Goal: Transaction & Acquisition: Purchase product/service

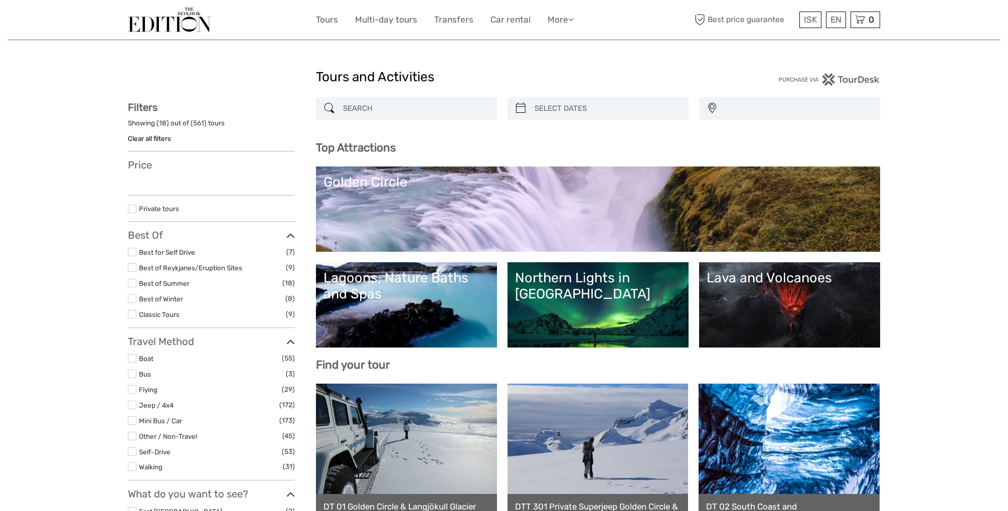
select select
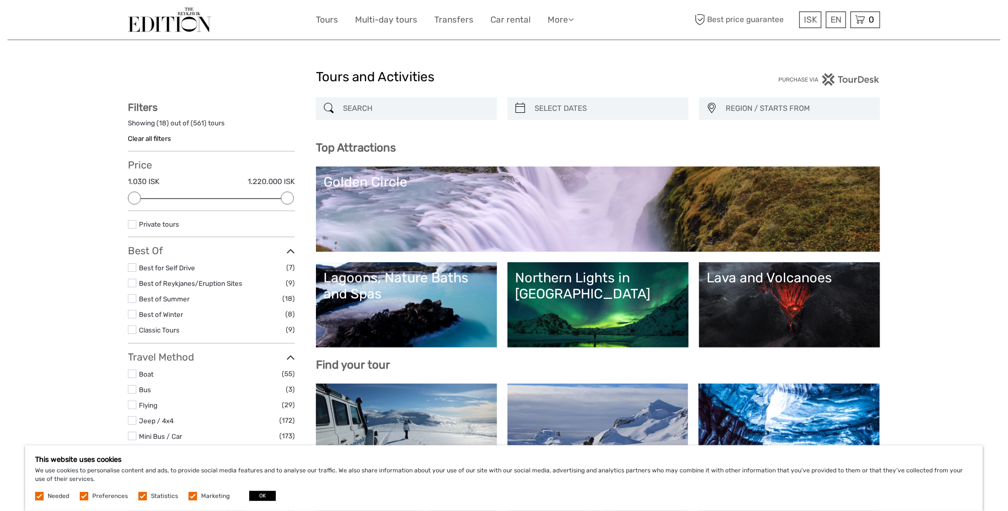
click at [394, 110] on input "search" at bounding box center [415, 109] width 153 height 18
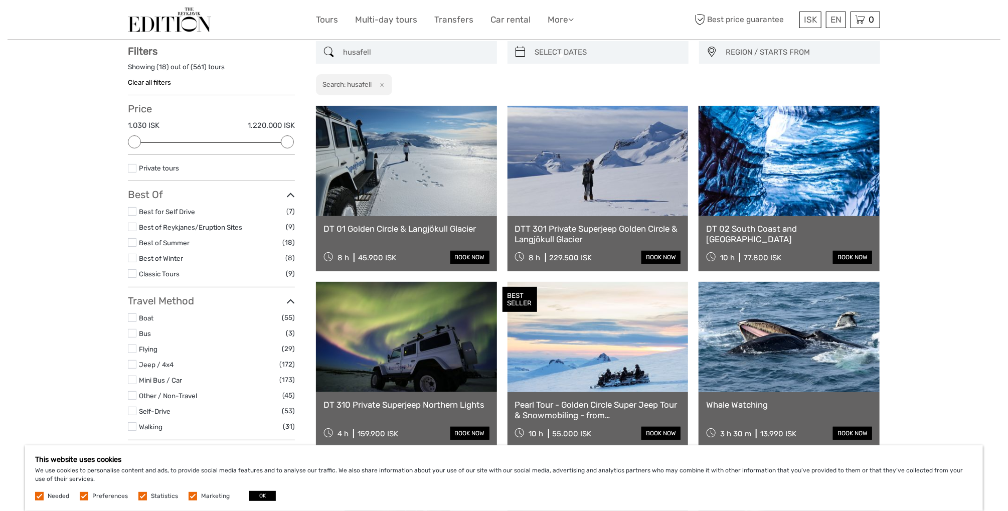
scroll to position [57, 0]
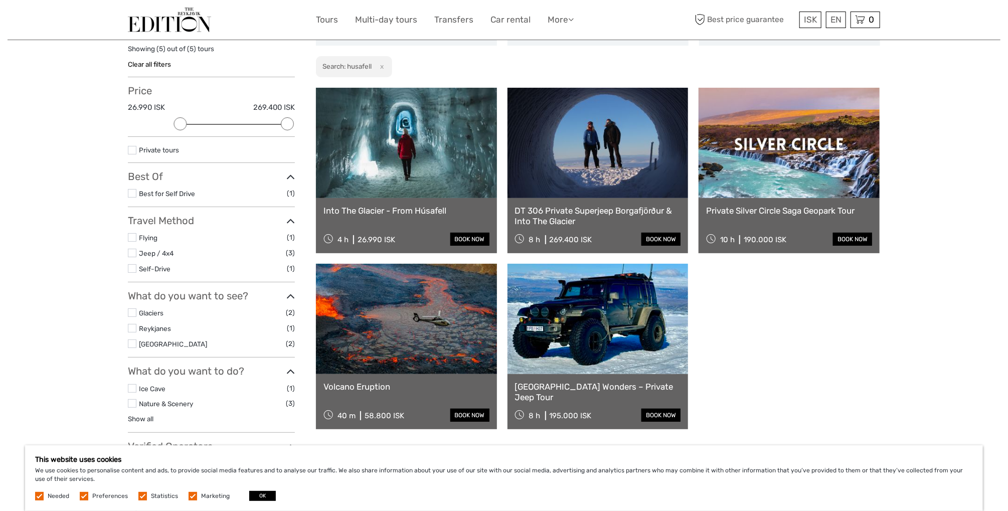
scroll to position [57, 0]
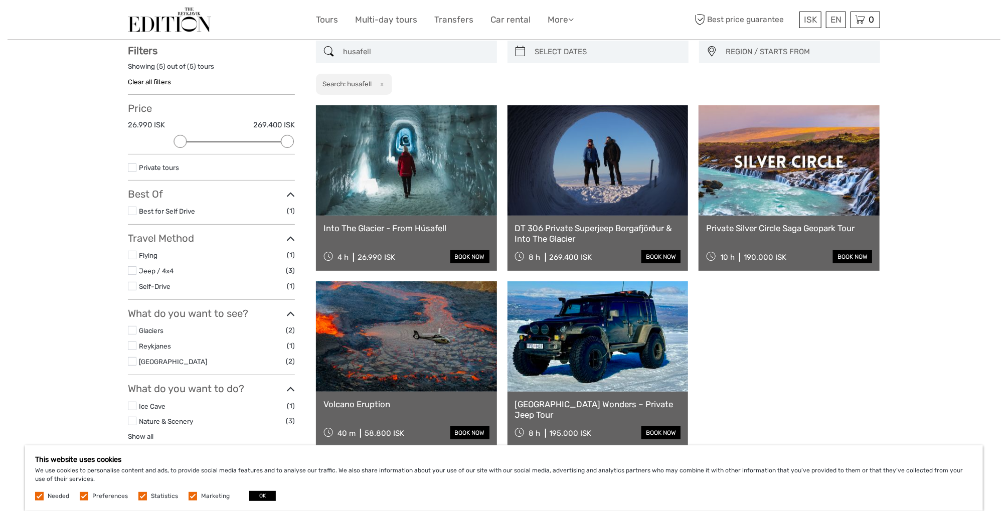
type input "husafell"
click at [132, 363] on label at bounding box center [132, 361] width 9 height 9
click at [0, 0] on input "checkbox" at bounding box center [0, 0] width 0 height 0
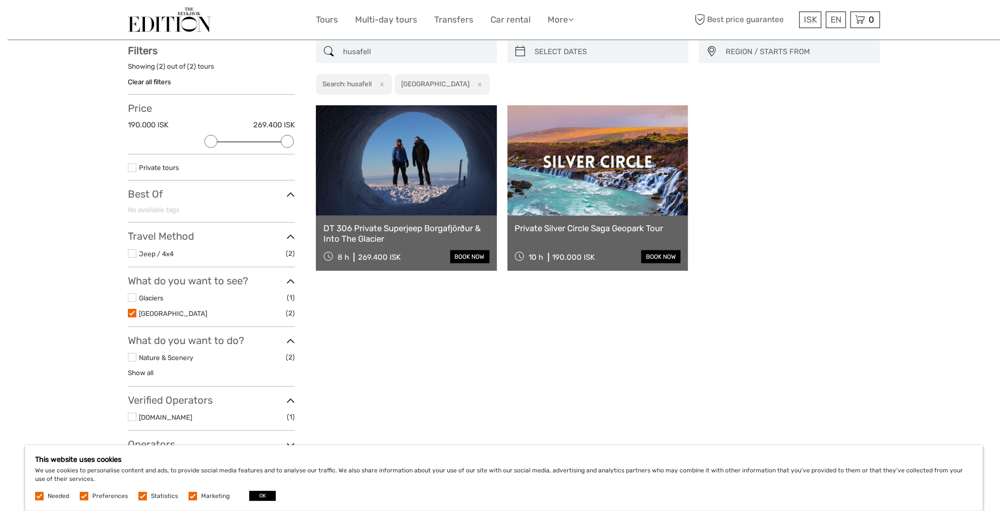
click at [381, 85] on button "x" at bounding box center [381, 84] width 14 height 11
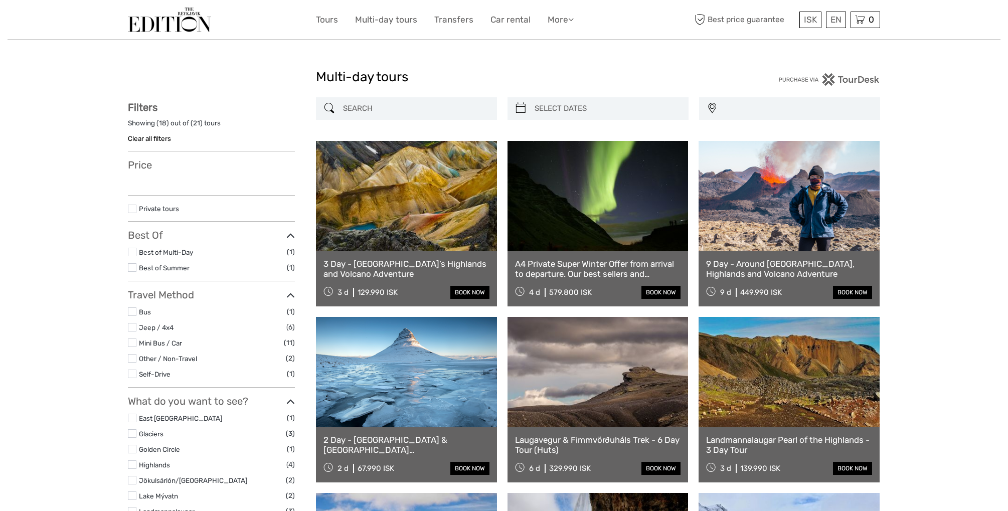
select select
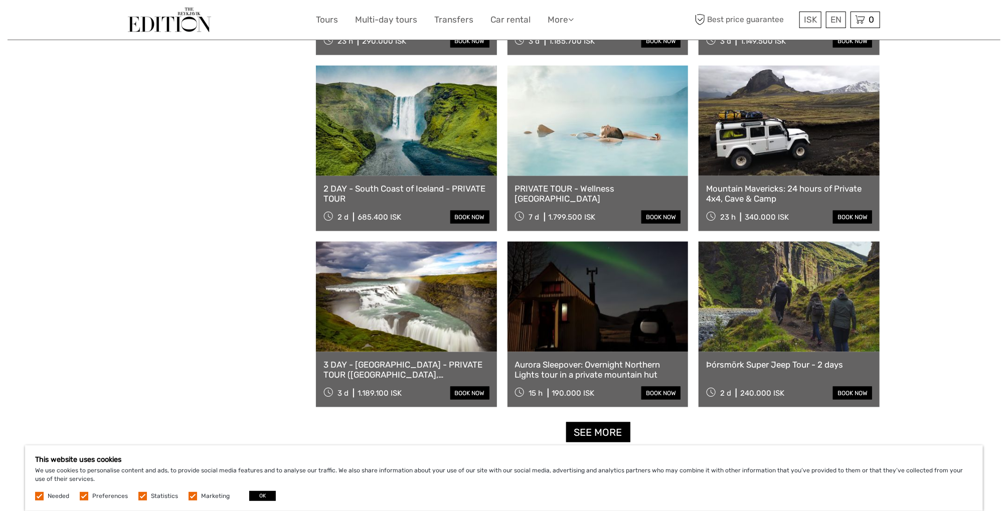
scroll to position [802, 0]
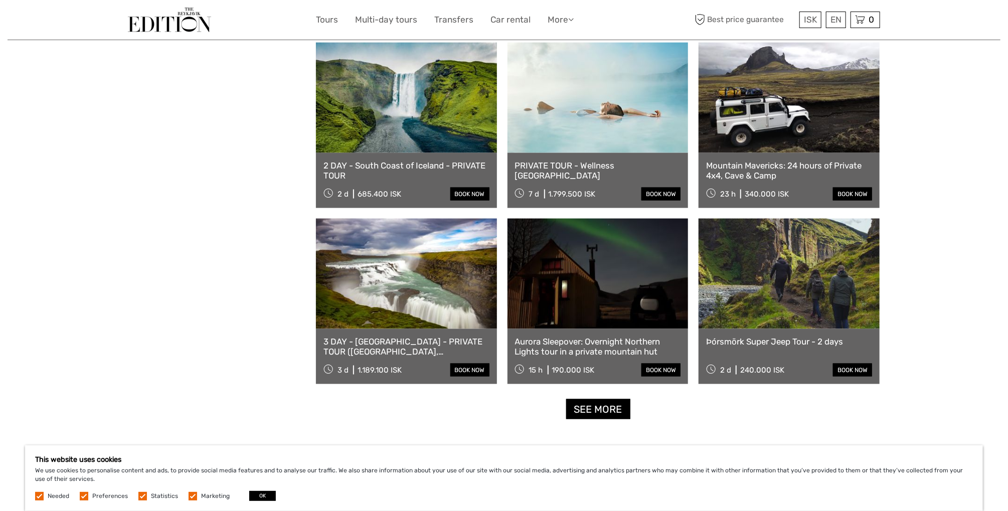
click at [551, 167] on link "PRIVATE TOUR - Wellness [GEOGRAPHIC_DATA]" at bounding box center [598, 170] width 166 height 21
click at [586, 114] on link at bounding box center [598, 98] width 181 height 110
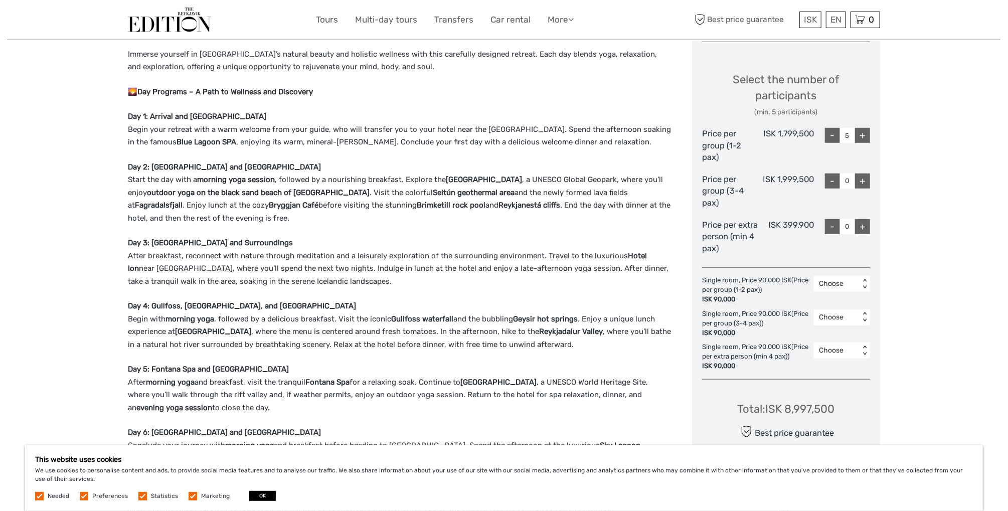
scroll to position [451, 0]
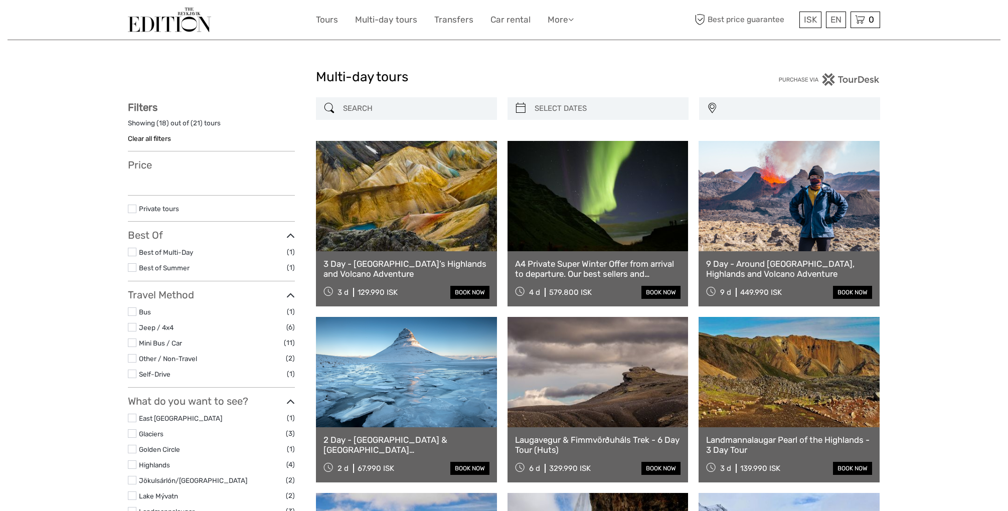
select select
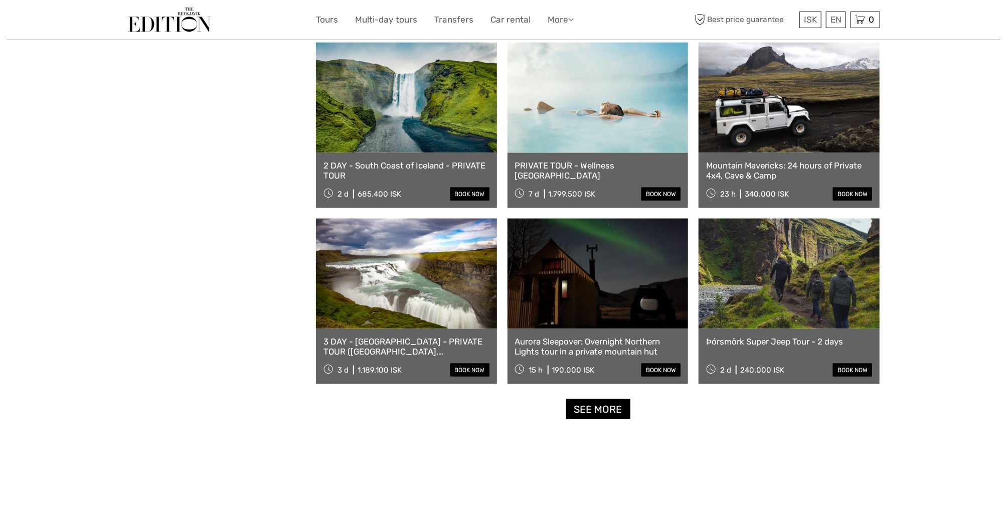
select select
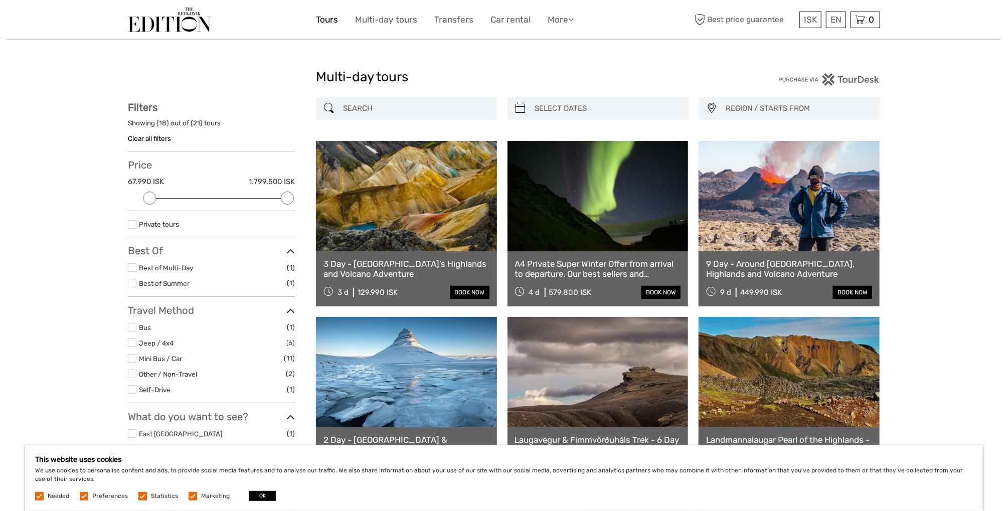
click at [335, 22] on link "Tours" at bounding box center [327, 20] width 22 height 15
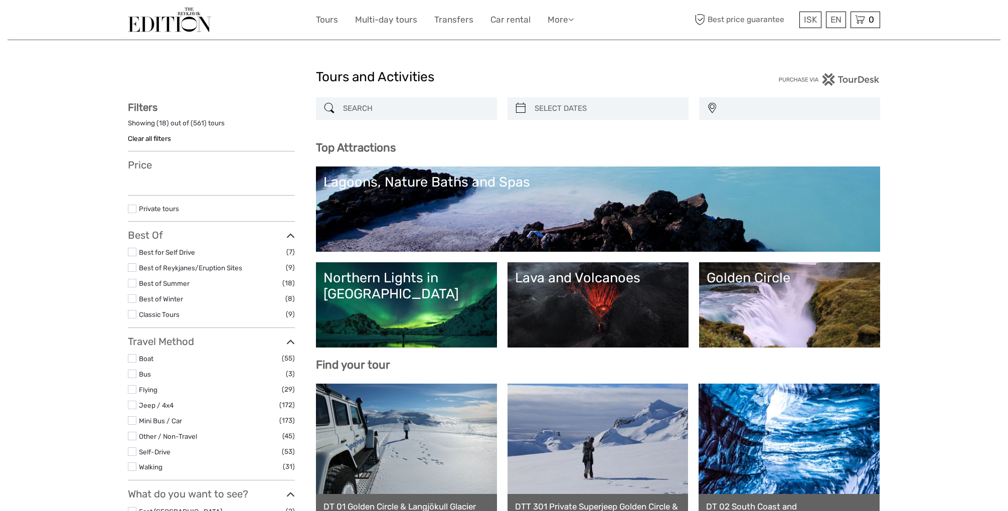
select select
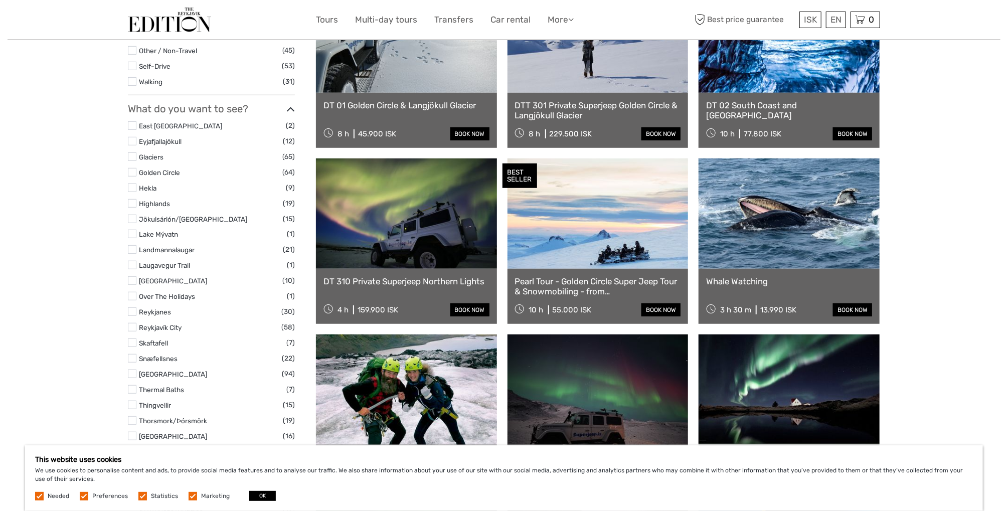
scroll to position [502, 0]
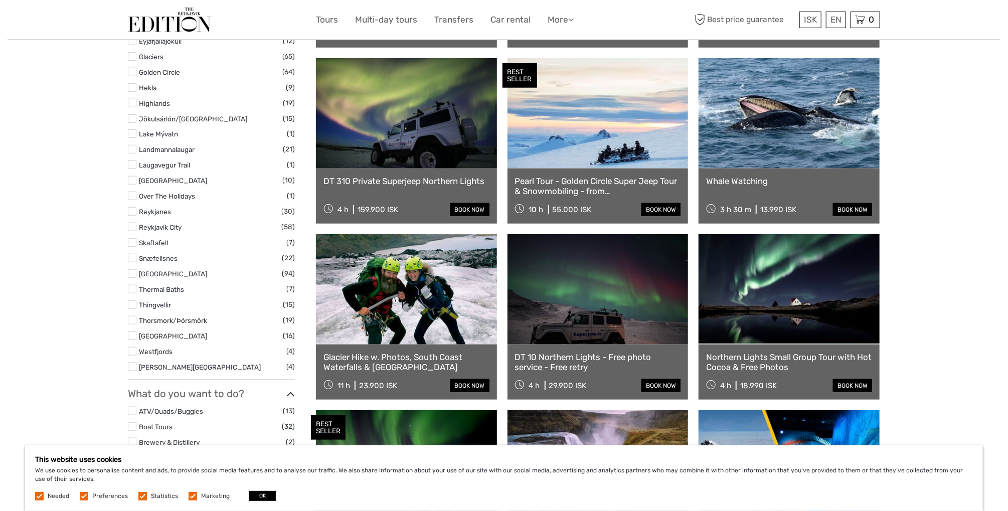
click at [134, 334] on label at bounding box center [132, 336] width 9 height 9
click at [0, 0] on input "checkbox" at bounding box center [0, 0] width 0 height 0
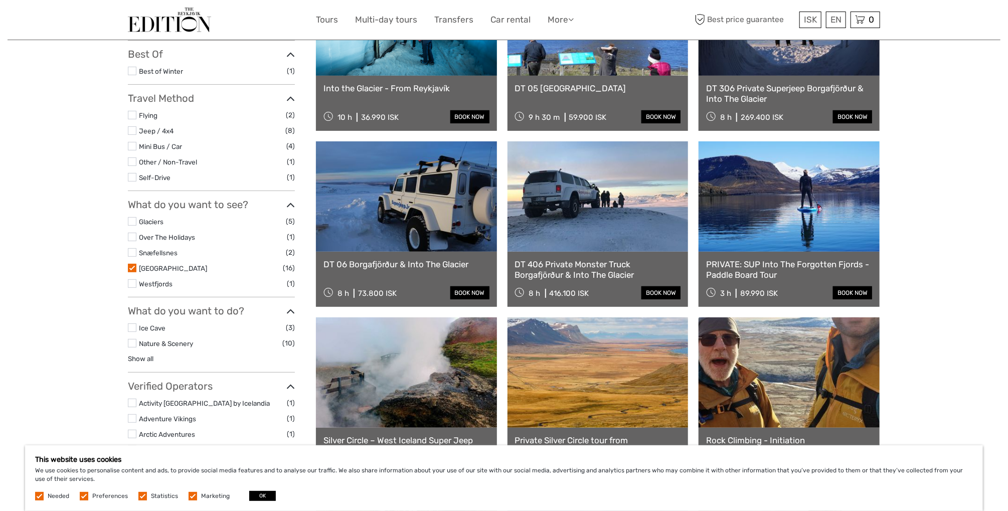
scroll to position [201, 0]
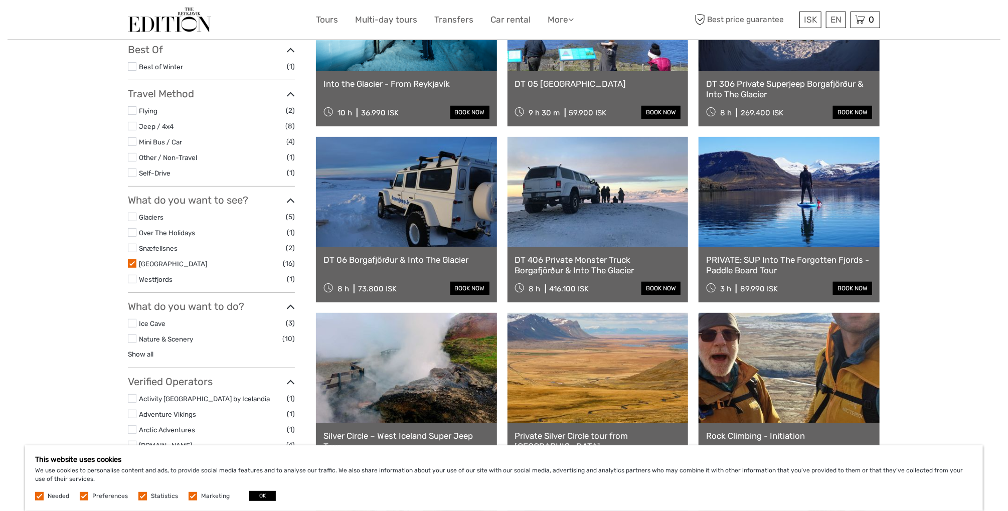
click at [133, 245] on label at bounding box center [132, 248] width 9 height 9
click at [0, 0] on input "checkbox" at bounding box center [0, 0] width 0 height 0
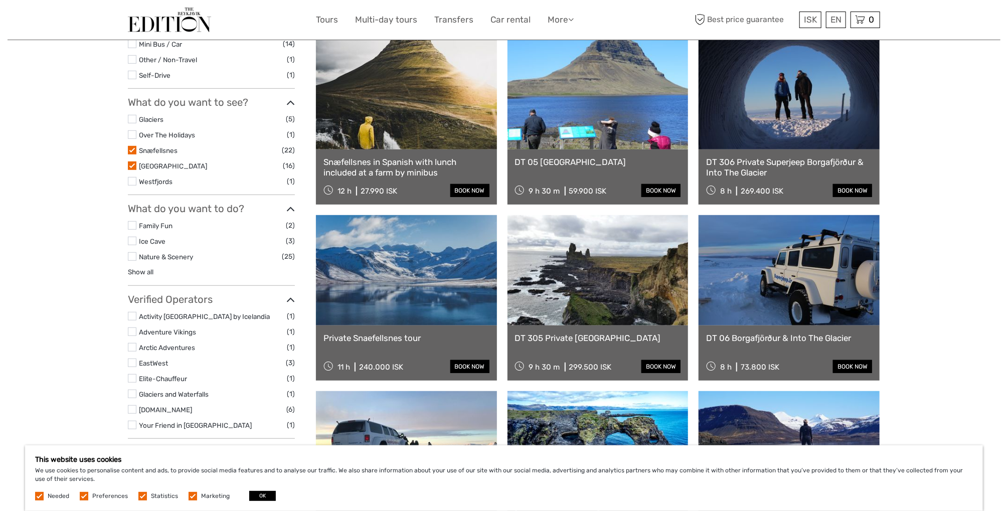
scroll to position [307, 0]
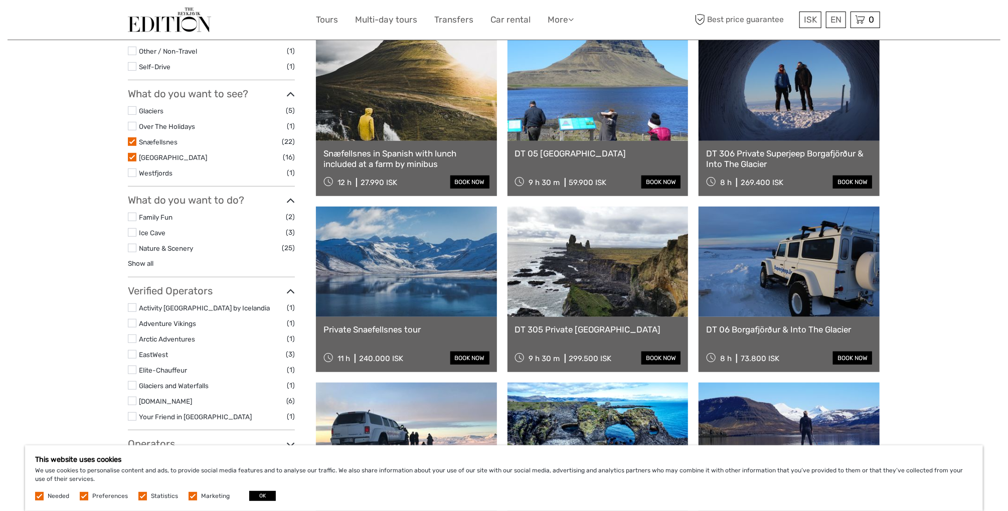
click at [716, 305] on link at bounding box center [789, 262] width 181 height 110
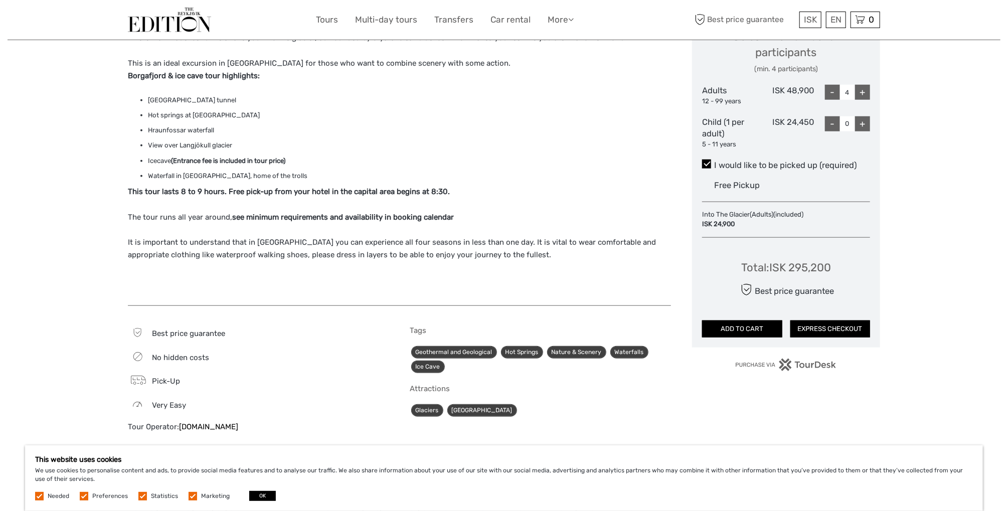
scroll to position [451, 0]
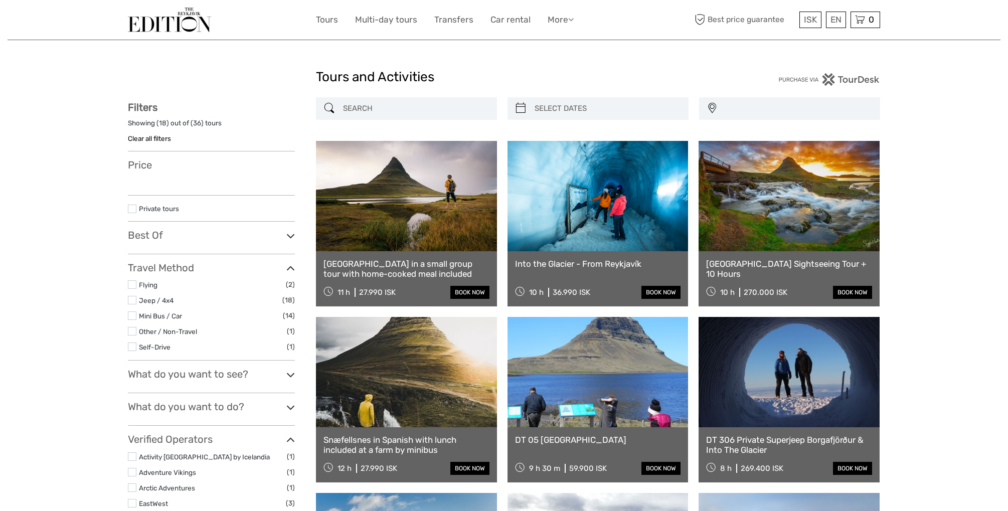
select select
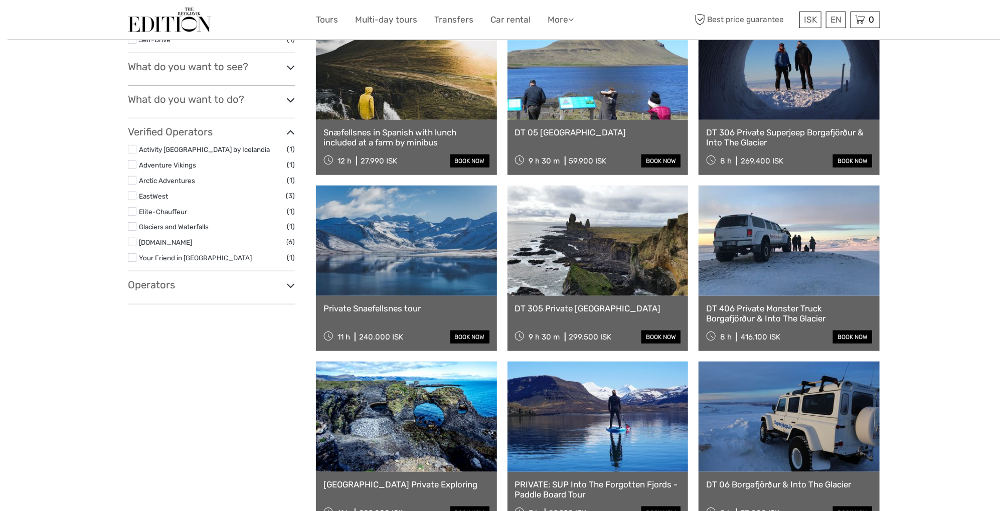
select select
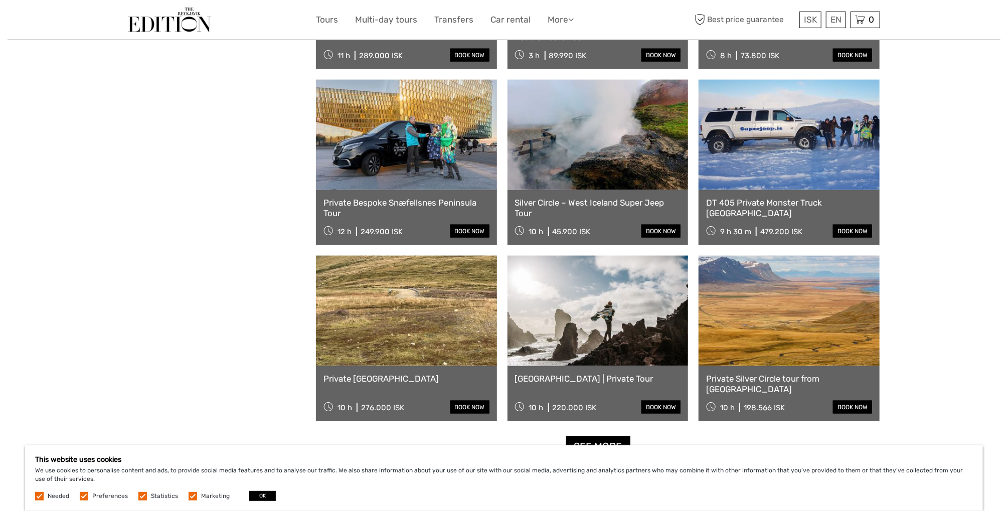
scroll to position [909, 0]
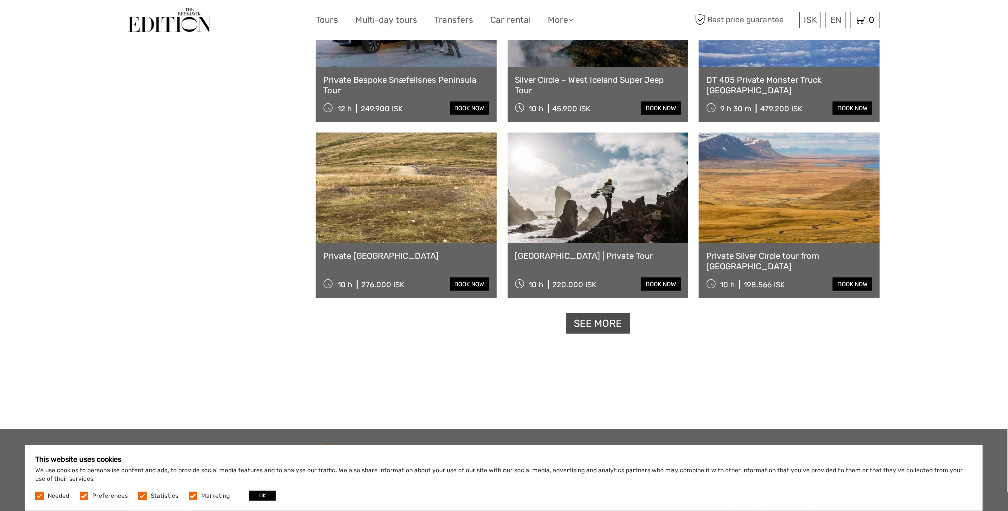
click at [605, 319] on link "See more" at bounding box center [598, 323] width 64 height 21
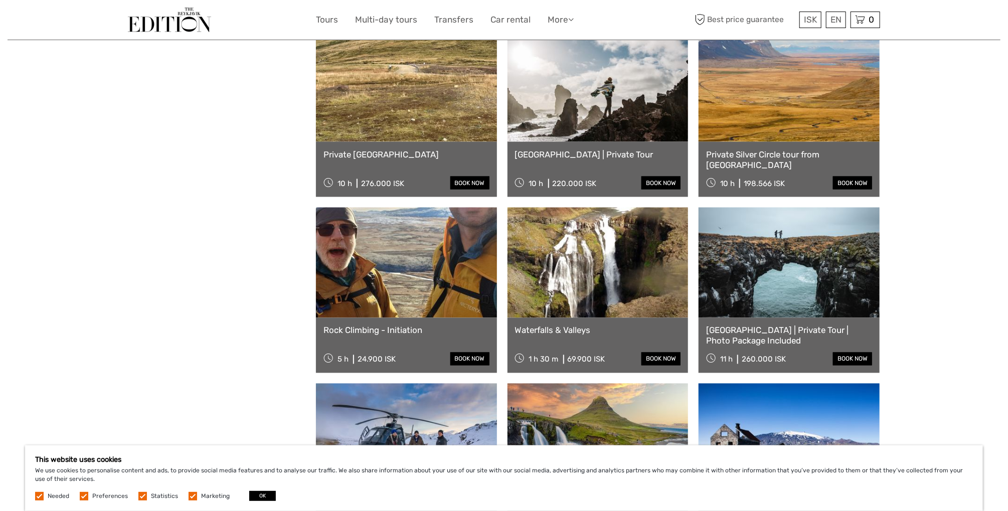
scroll to position [1110, 0]
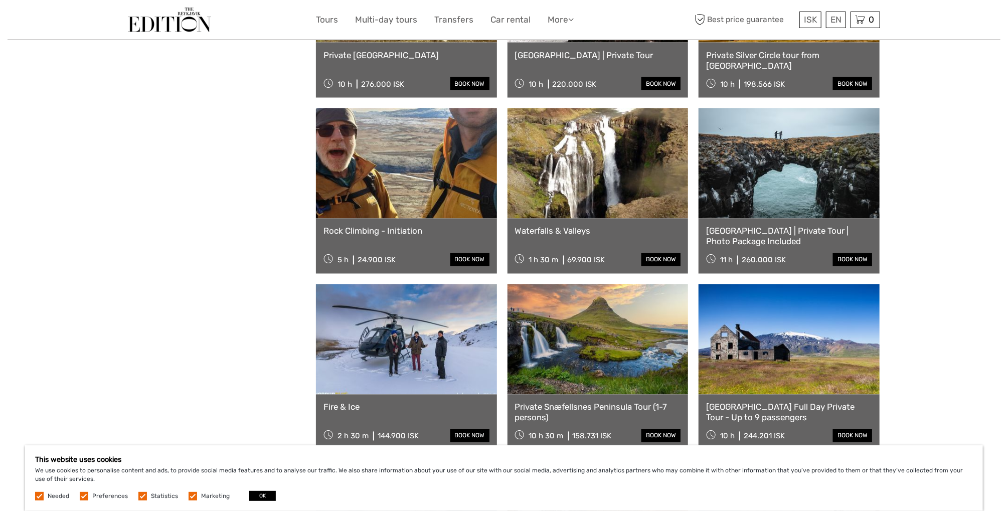
click at [413, 233] on link "Rock Climbing - Initiation" at bounding box center [406, 231] width 166 height 10
click at [380, 231] on link "Rock Climbing - Initiation" at bounding box center [406, 231] width 166 height 10
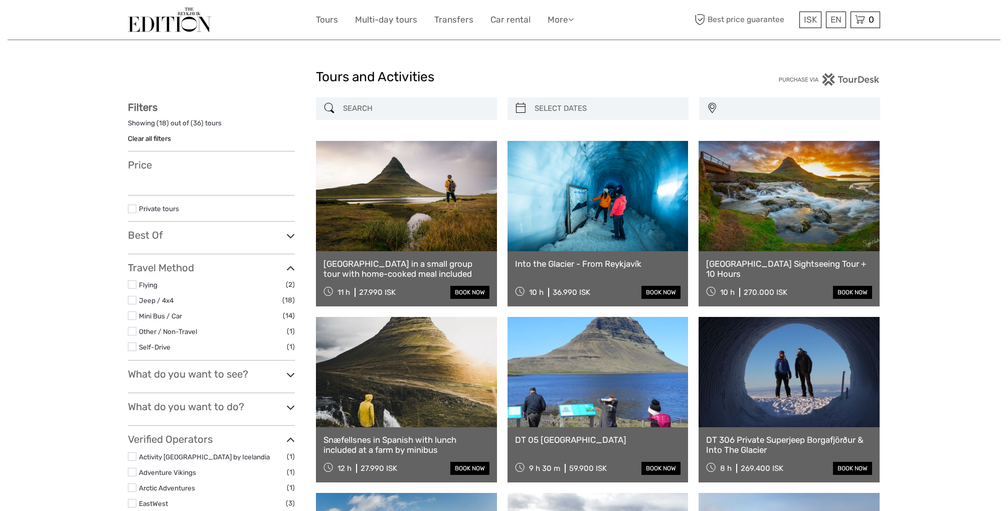
select select
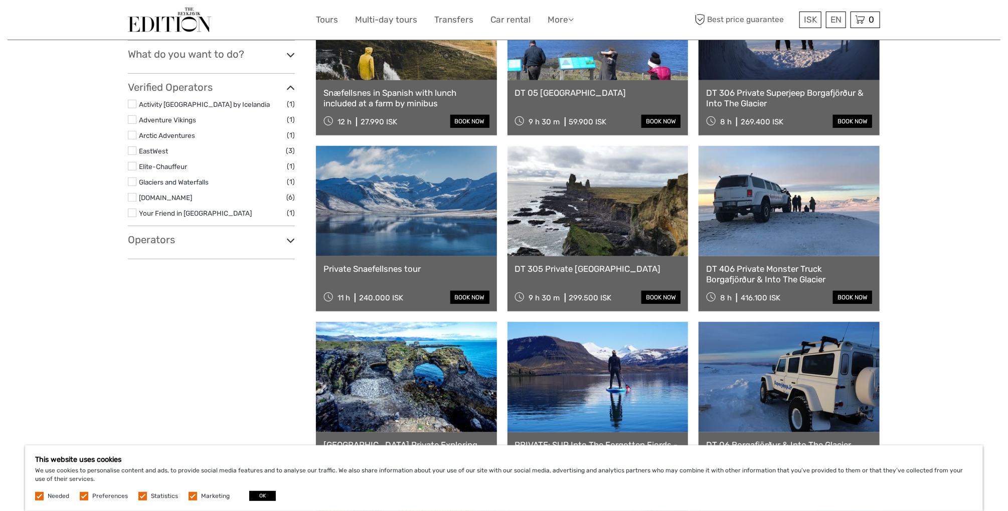
scroll to position [383, 0]
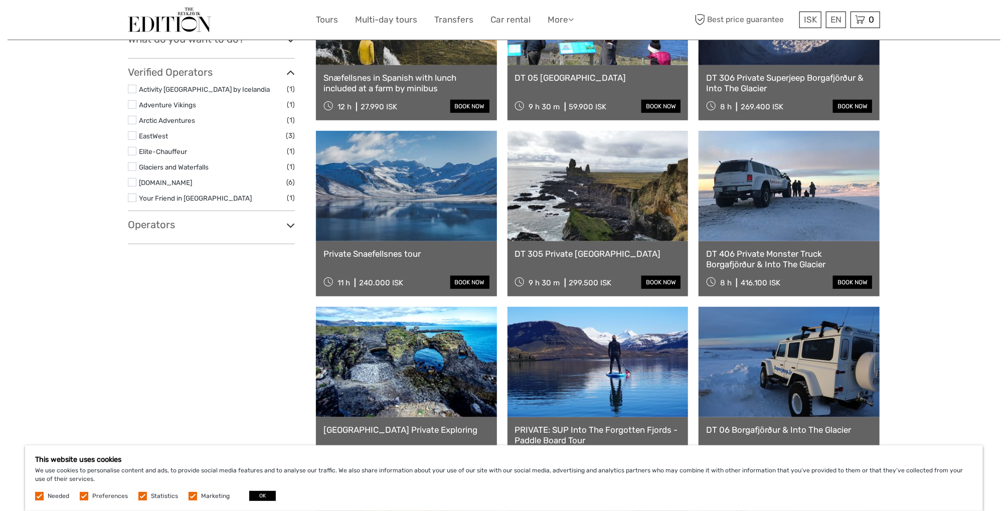
click at [289, 225] on icon at bounding box center [290, 226] width 9 height 14
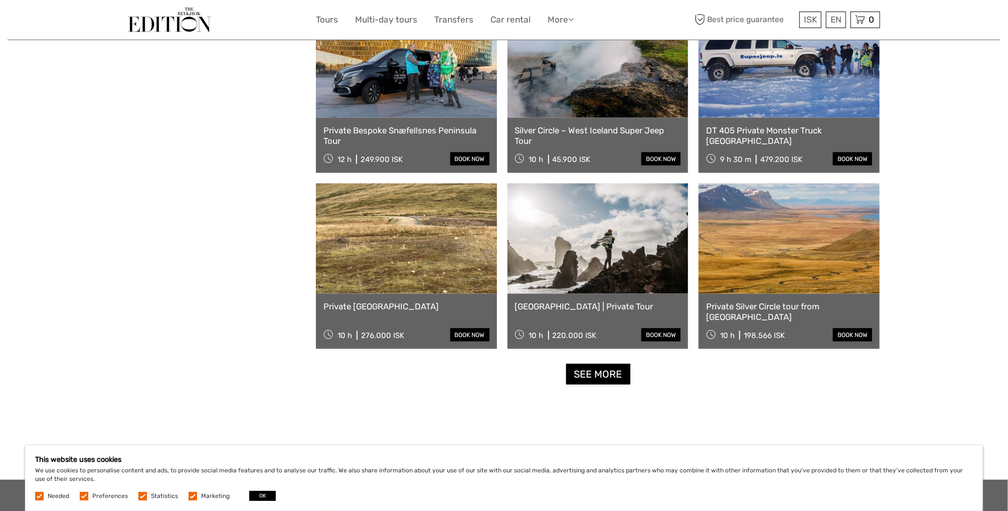
scroll to position [835, 0]
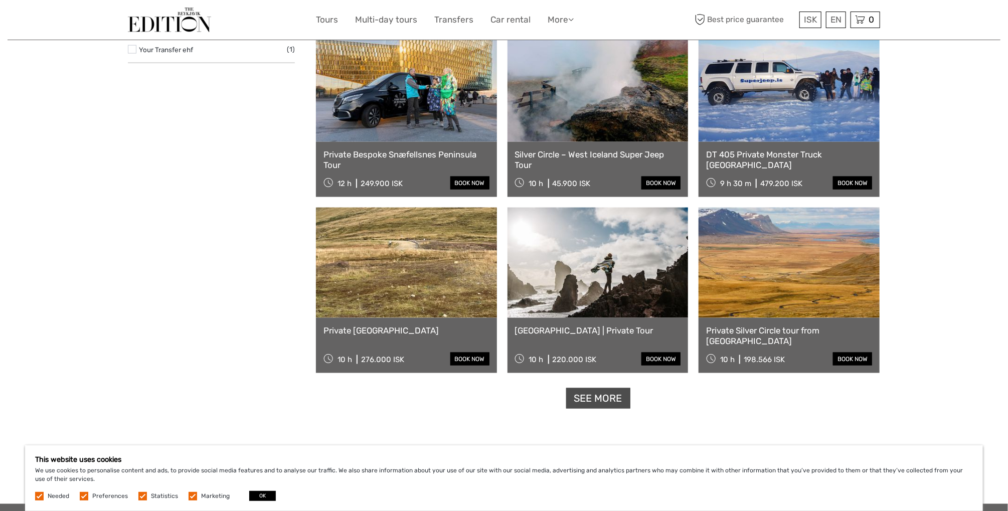
click at [613, 391] on link "See more" at bounding box center [598, 398] width 64 height 21
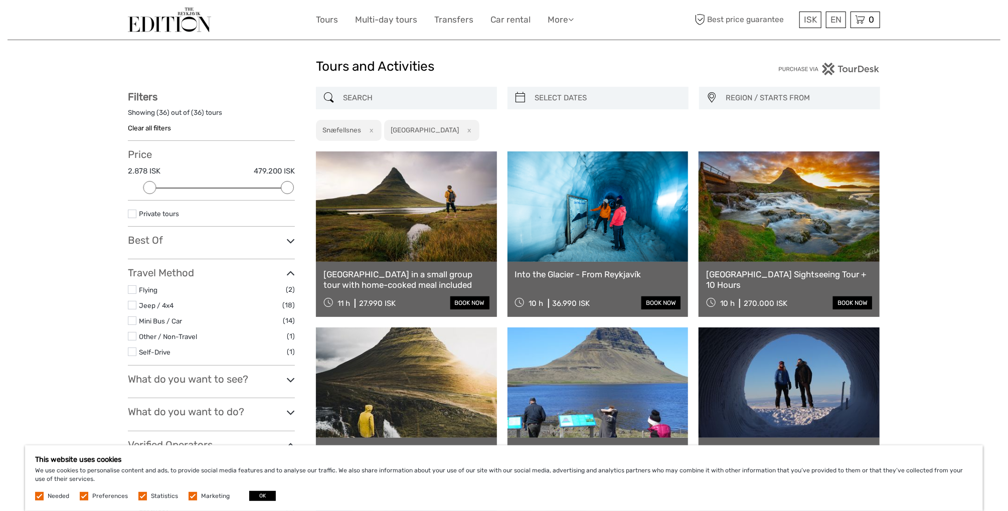
scroll to position [0, 0]
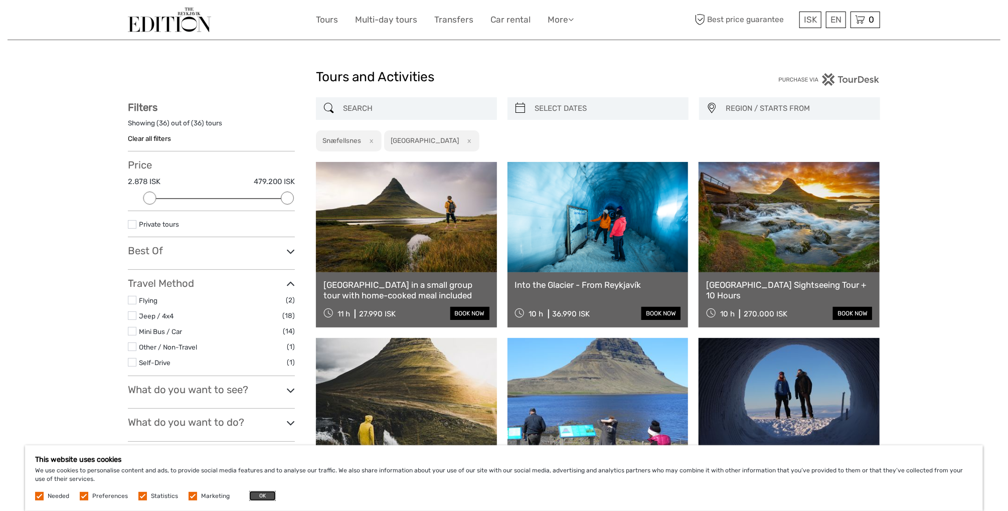
click at [253, 495] on button "OK" at bounding box center [262, 496] width 27 height 10
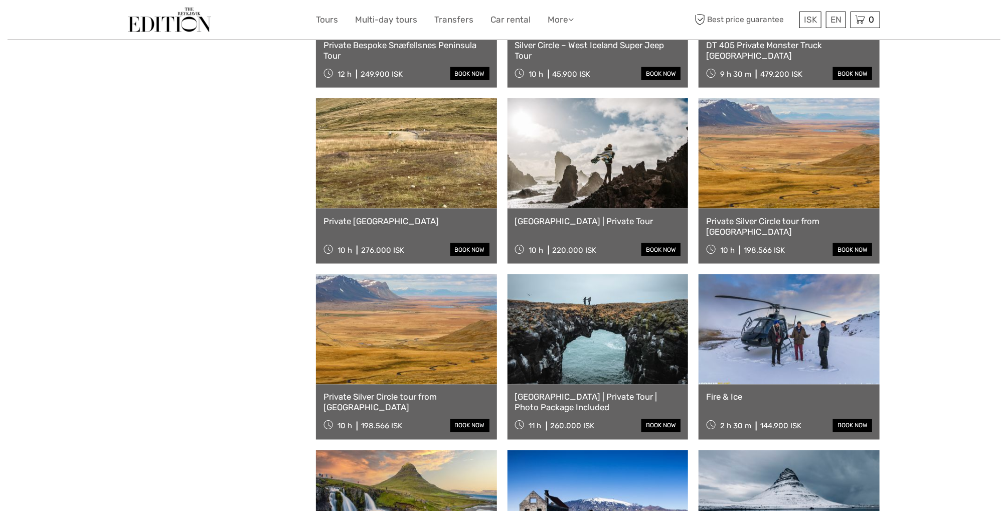
scroll to position [1003, 0]
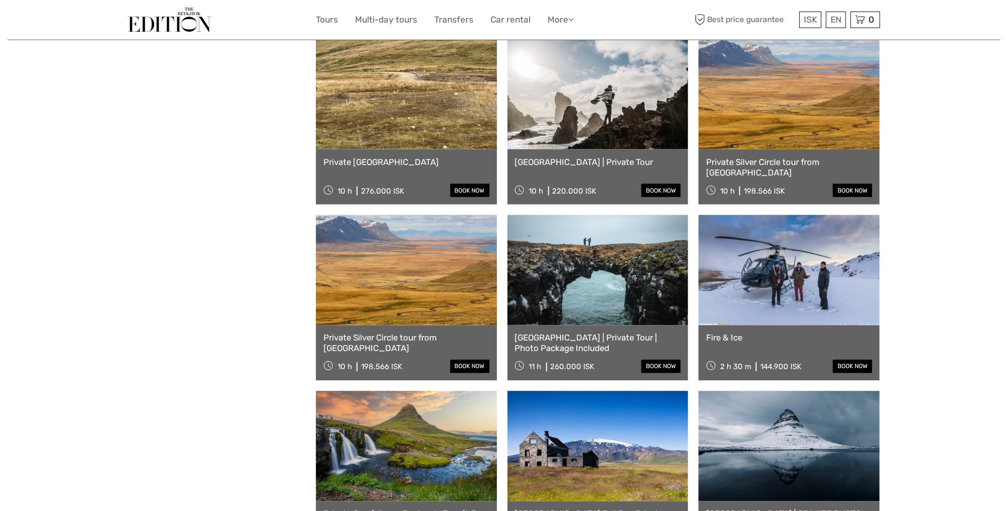
click at [738, 310] on link at bounding box center [789, 270] width 181 height 110
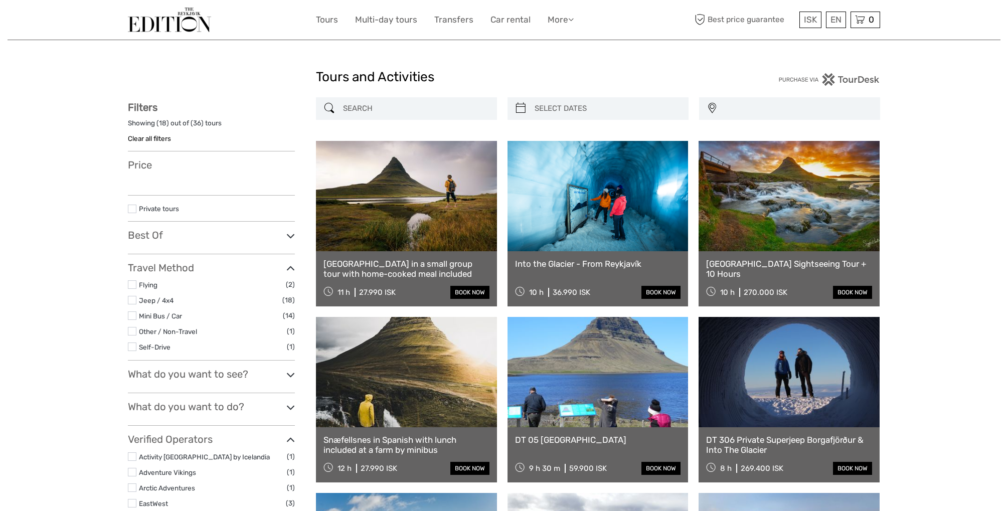
select select
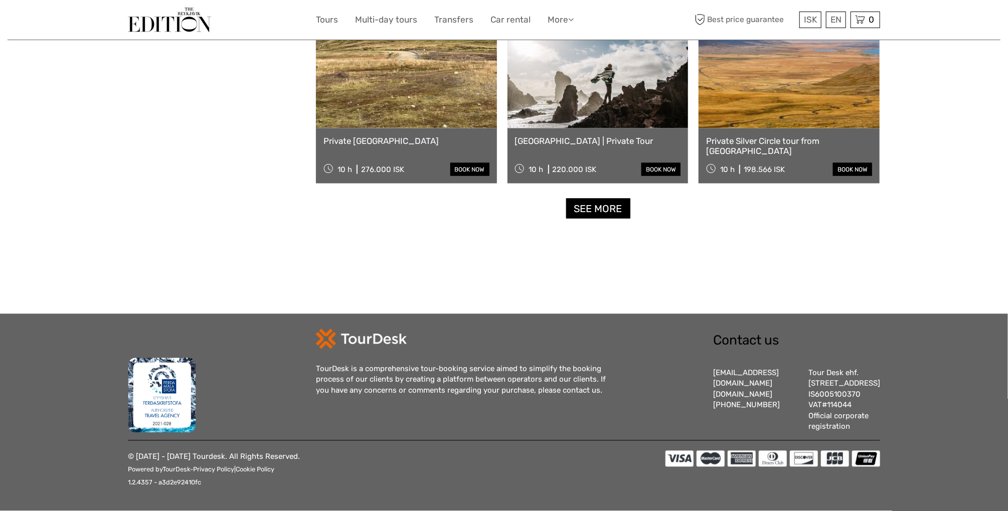
select select
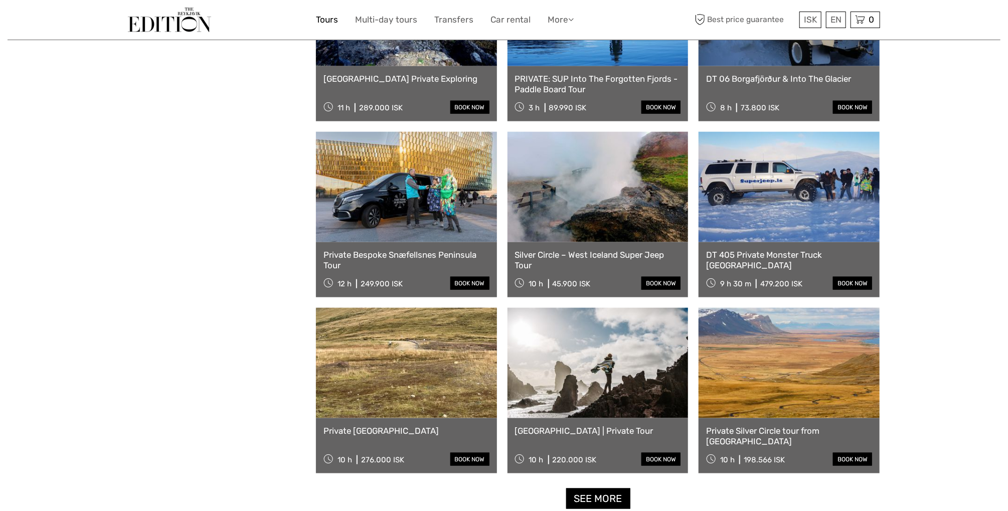
scroll to position [552, 0]
